Goal: Information Seeking & Learning: Learn about a topic

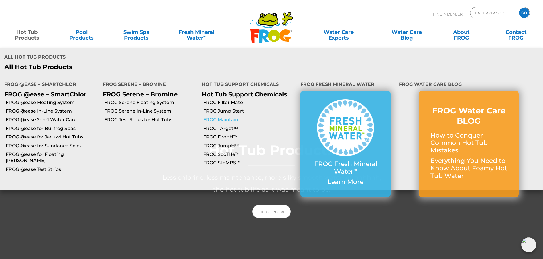
click at [224, 117] on link "FROG Maintain" at bounding box center [249, 120] width 93 height 6
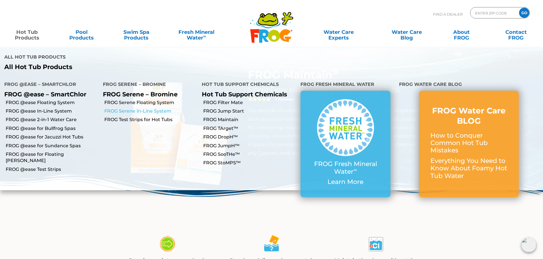
click at [141, 108] on link "FROG Serene In-Line System" at bounding box center [150, 111] width 93 height 6
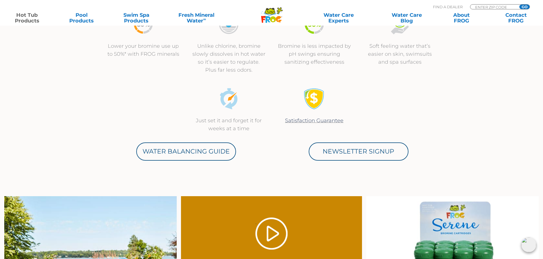
scroll to position [199, 0]
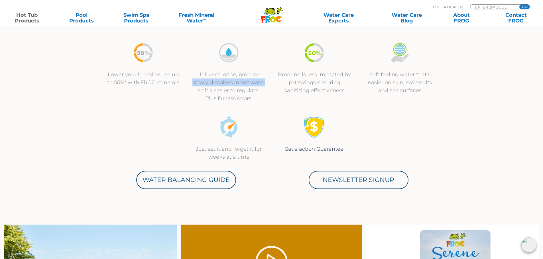
drag, startPoint x: 193, startPoint y: 82, endPoint x: 266, endPoint y: 85, distance: 72.7
click at [266, 85] on div "Unlike chlorine, bromine slowly dissolves in hot water so it’s easier to regula…" at bounding box center [228, 72] width 85 height 60
click at [266, 83] on div "Unlike chlorine, bromine slowly dissolves in hot water so it’s easier to regula…" at bounding box center [228, 72] width 85 height 60
click at [262, 82] on p "Unlike chlorine, bromine slowly dissolves in hot water so it’s easier to regula…" at bounding box center [229, 87] width 74 height 32
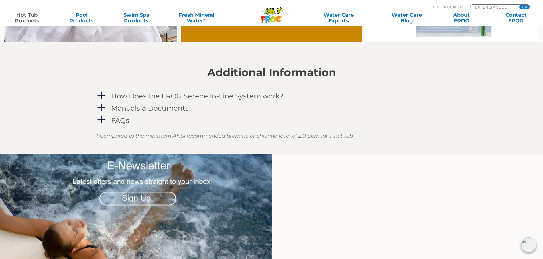
scroll to position [513, 0]
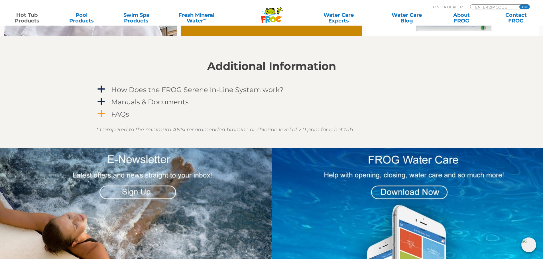
click at [104, 112] on span "a" at bounding box center [101, 114] width 9 height 9
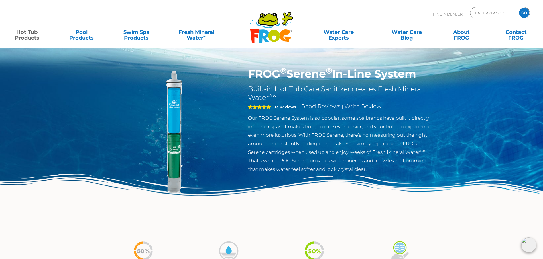
scroll to position [0, 0]
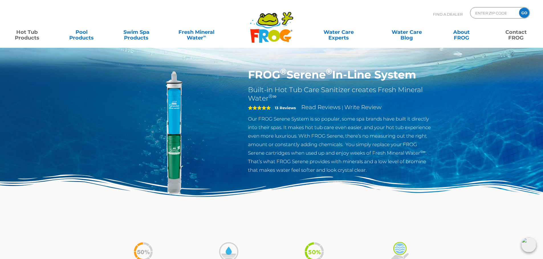
click at [517, 34] on link "Contact FROG" at bounding box center [515, 31] width 42 height 11
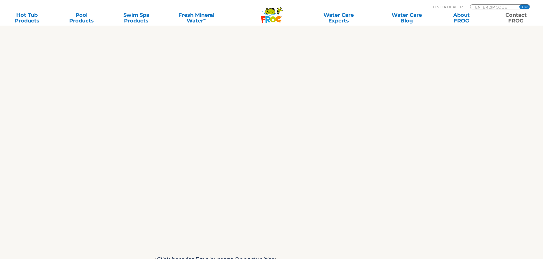
scroll to position [256, 0]
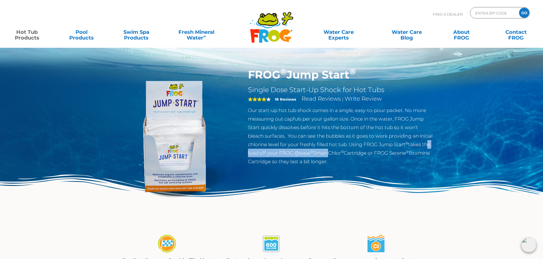
drag, startPoint x: 265, startPoint y: 153, endPoint x: 338, endPoint y: 141, distance: 73.6
click at [343, 150] on p "Our start-up hot tub shock comes in a single, easy-to-pour packet. No more meas…" at bounding box center [341, 136] width 186 height 60
click at [338, 137] on p "Our start-up hot tub shock comes in a single, easy-to-pour packet. No more meas…" at bounding box center [341, 136] width 186 height 60
drag, startPoint x: 280, startPoint y: 161, endPoint x: 375, endPoint y: 160, distance: 94.3
click at [375, 160] on p "Our start-up hot tub shock comes in a single, easy-to-pour packet. No more meas…" at bounding box center [341, 136] width 186 height 60
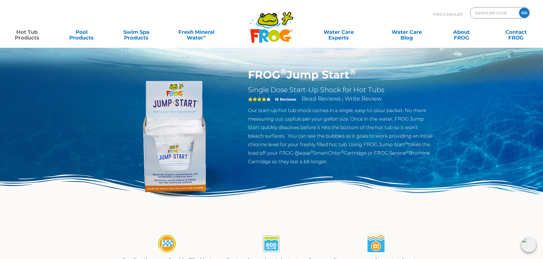
click at [377, 159] on p "Our start-up hot tub shock comes in a single, easy-to-pour packet. No more meas…" at bounding box center [341, 136] width 186 height 60
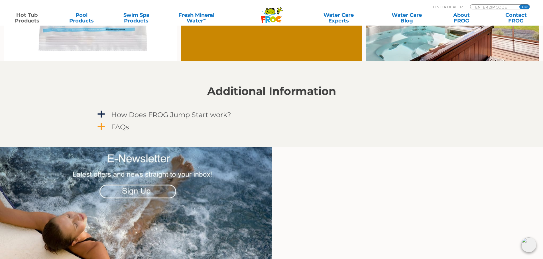
scroll to position [513, 0]
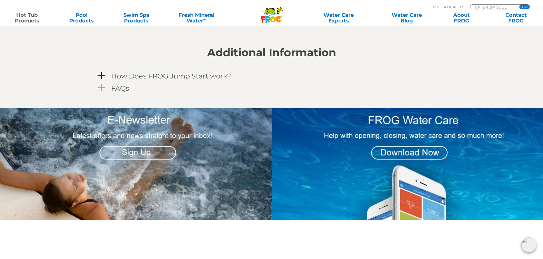
click at [102, 86] on span "a" at bounding box center [101, 88] width 9 height 9
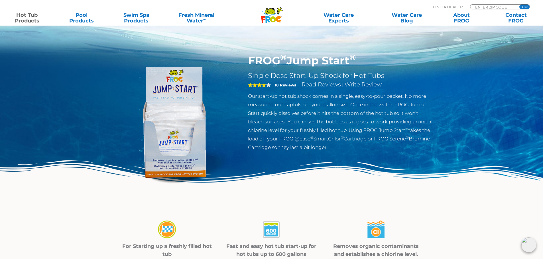
scroll to position [0, 0]
